Goal: Information Seeking & Learning: Learn about a topic

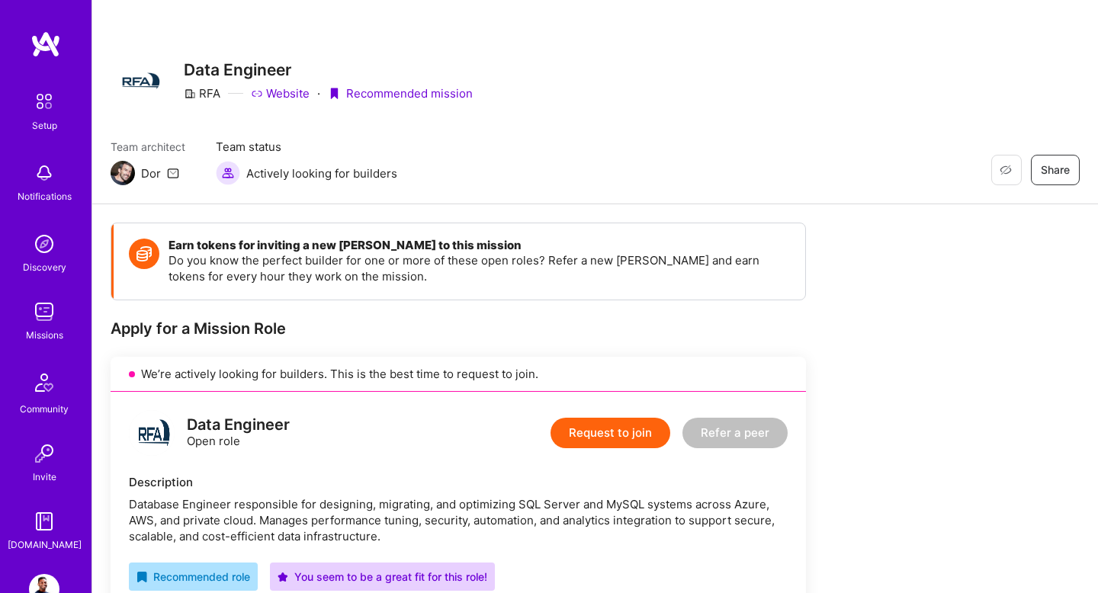
scroll to position [536, 0]
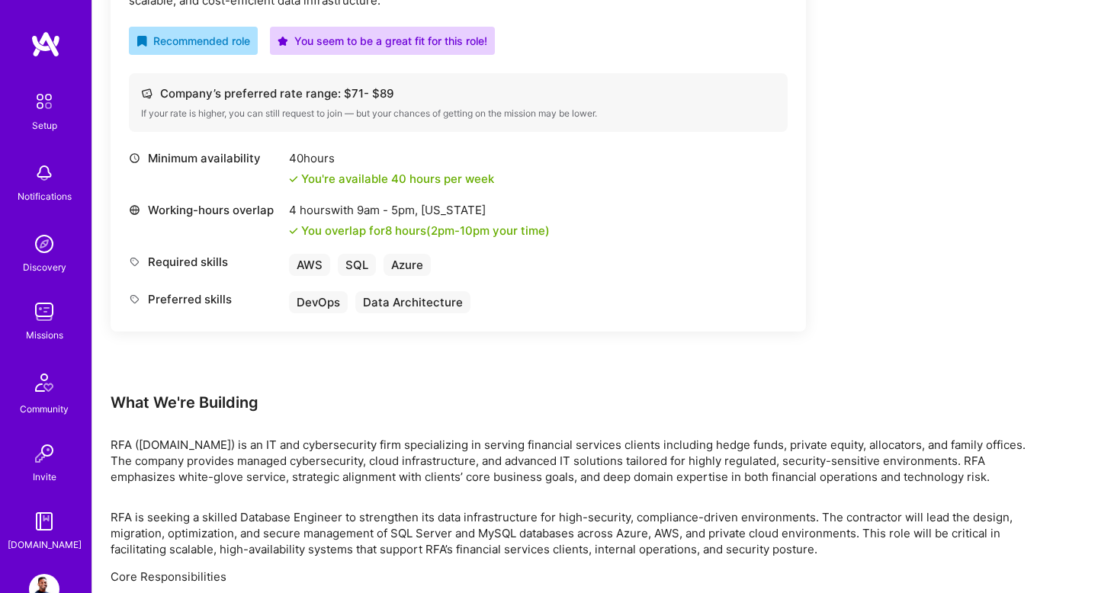
click at [50, 303] on img at bounding box center [44, 312] width 31 height 31
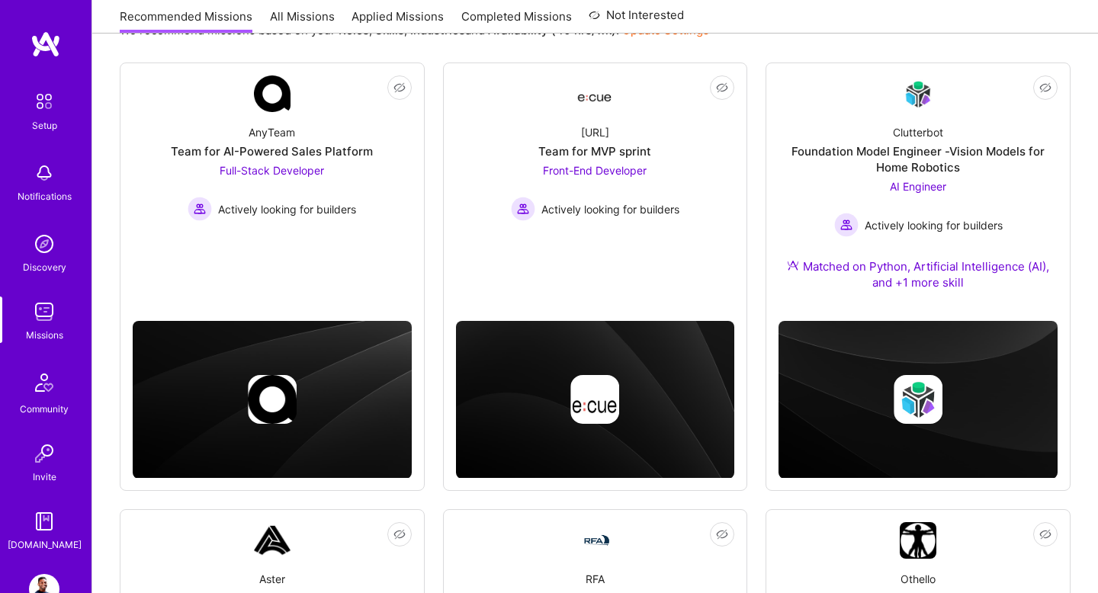
scroll to position [543, 0]
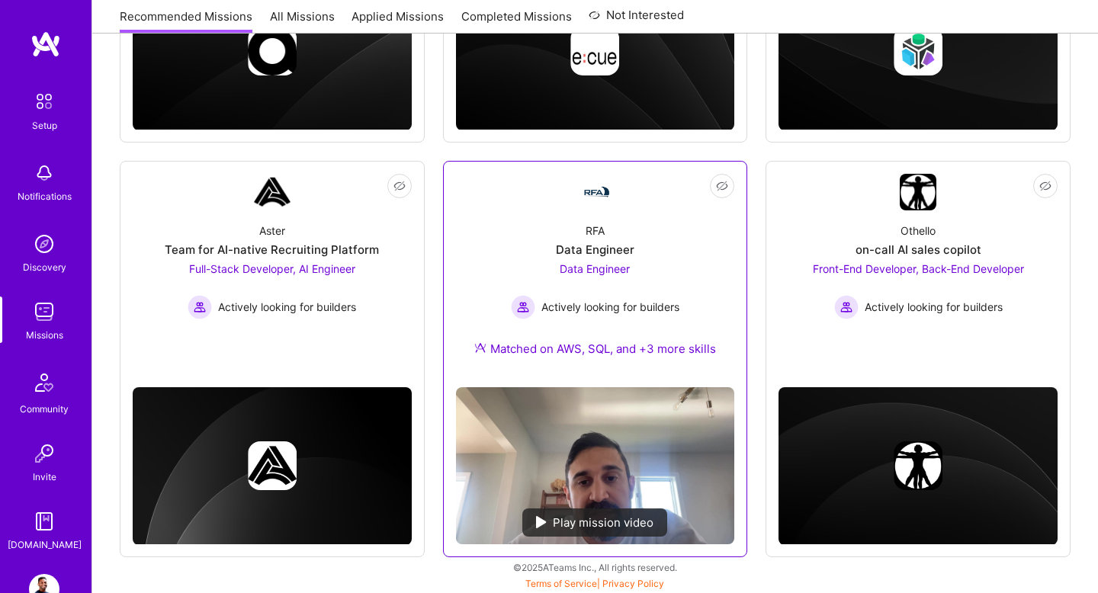
click at [607, 468] on img at bounding box center [595, 465] width 279 height 157
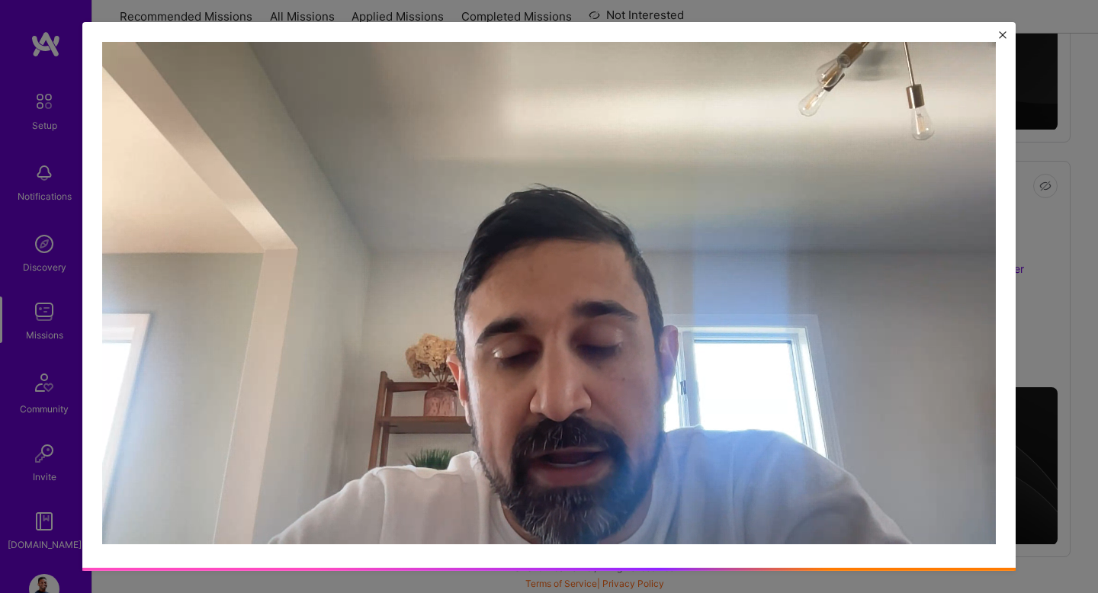
click at [1002, 41] on button "Close" at bounding box center [1003, 39] width 8 height 16
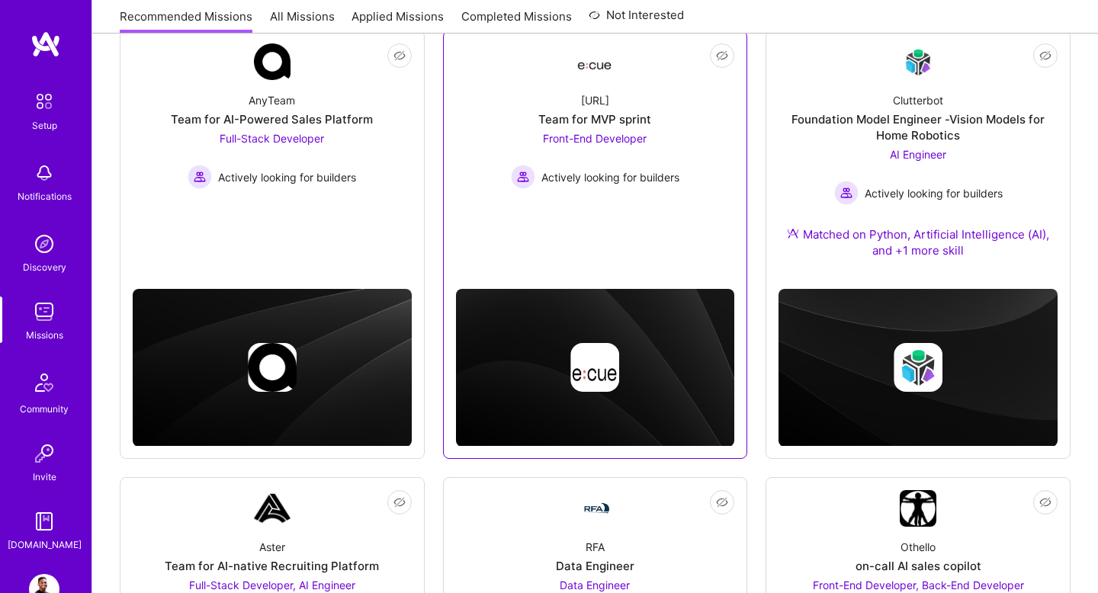
scroll to position [543, 0]
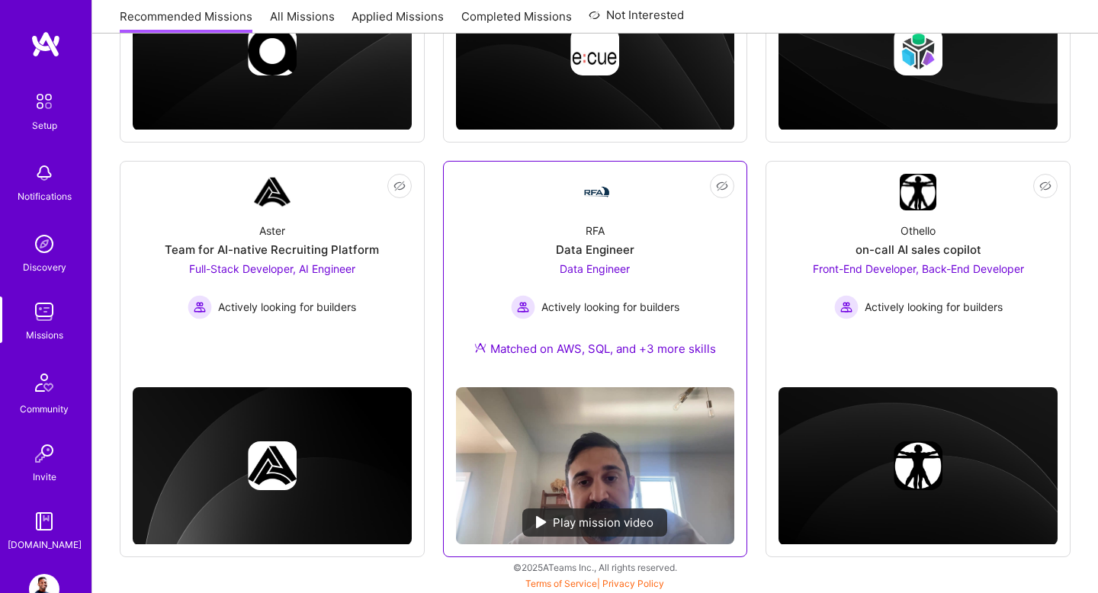
click at [615, 268] on span "Data Engineer" at bounding box center [595, 268] width 70 height 13
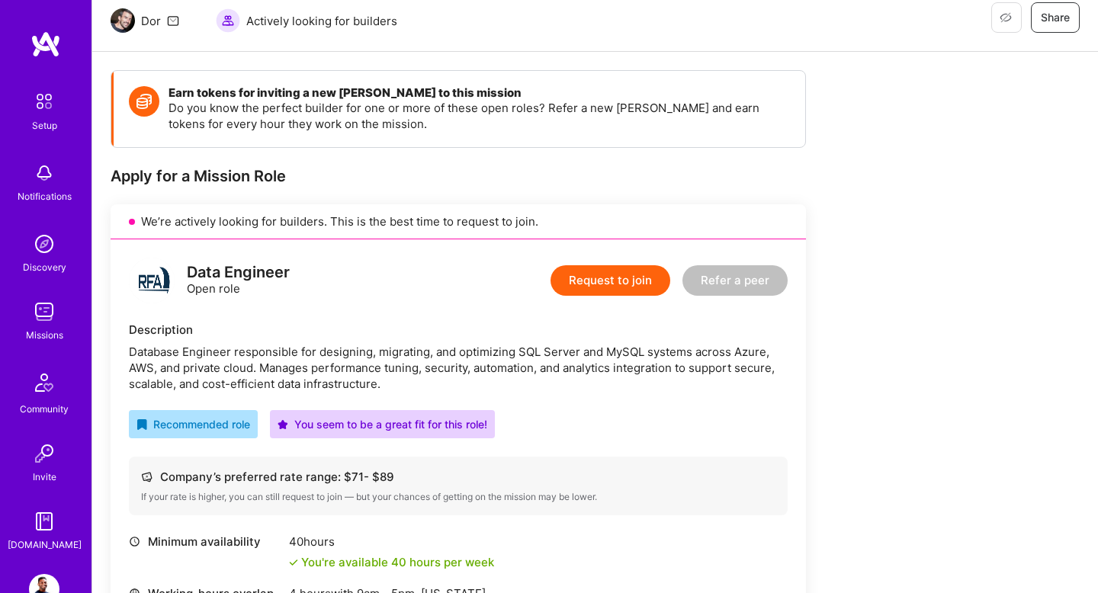
scroll to position [176, 0]
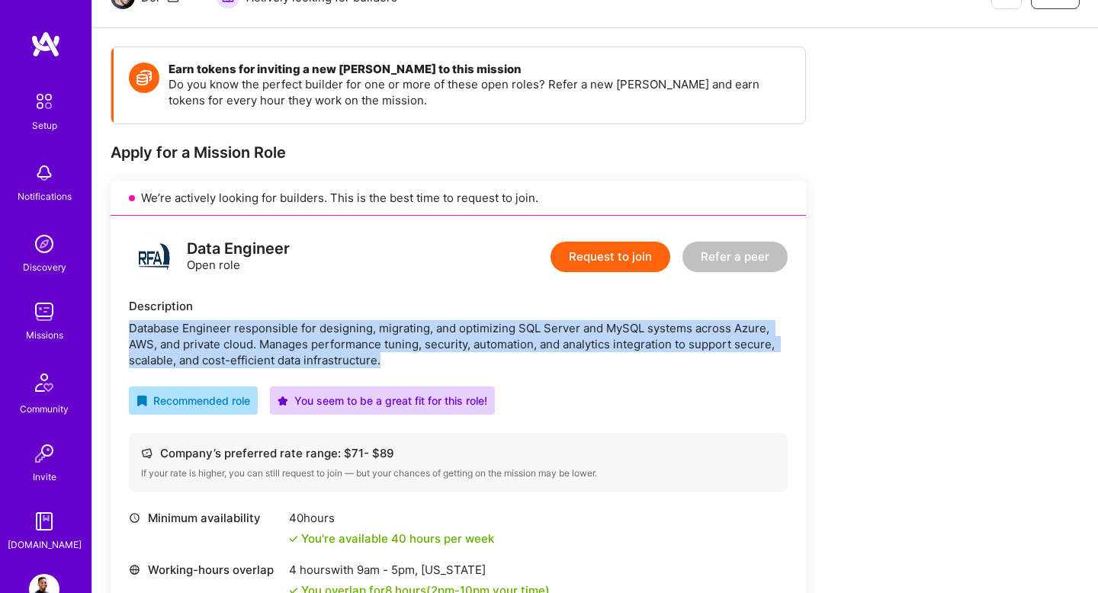
drag, startPoint x: 129, startPoint y: 329, endPoint x: 390, endPoint y: 362, distance: 263.0
click at [390, 362] on div "Database Engineer responsible for designing, migrating, and optimizing SQL Serv…" at bounding box center [458, 344] width 659 height 48
copy div "Database Engineer responsible for designing, migrating, and optimizing SQL Serv…"
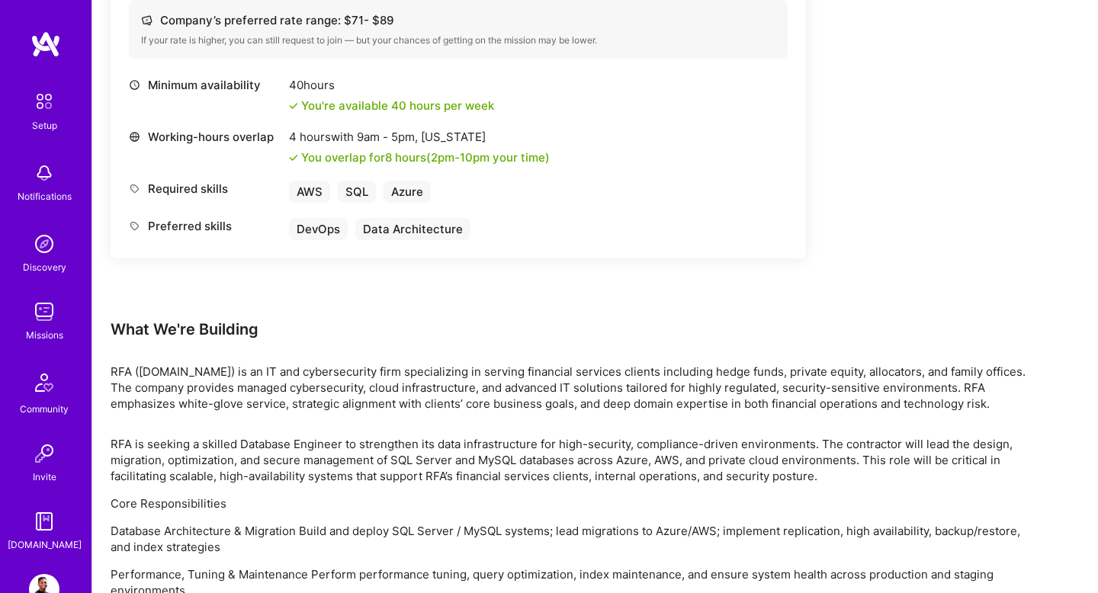
scroll to position [618, 0]
